Goal: Information Seeking & Learning: Learn about a topic

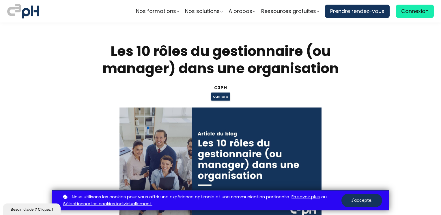
scroll to position [188, 0]
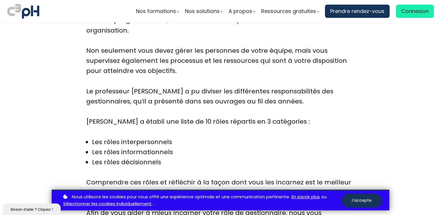
scroll to position [292, 0]
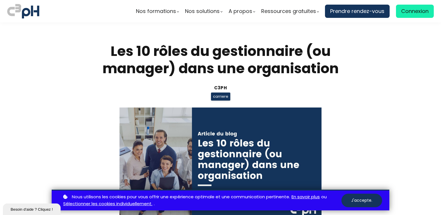
scroll to position [292, 0]
